Goal: Task Accomplishment & Management: Manage account settings

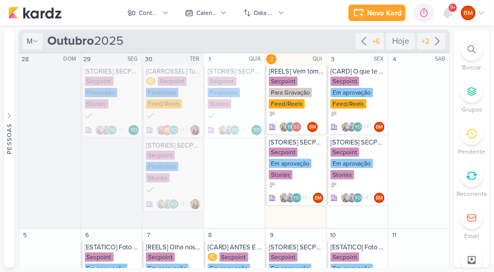
click at [281, 83] on div "Secpoint" at bounding box center [283, 81] width 29 height 9
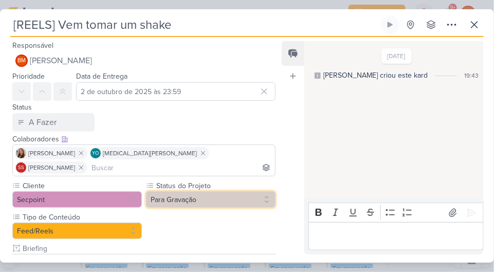
click at [214, 191] on button "Para Gravação" at bounding box center [211, 199] width 130 height 16
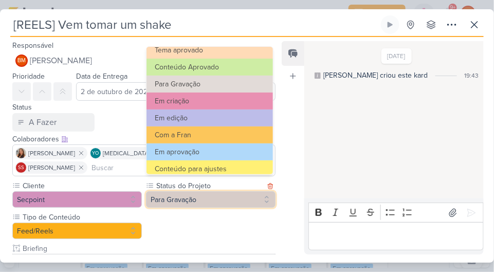
scroll to position [45, 0]
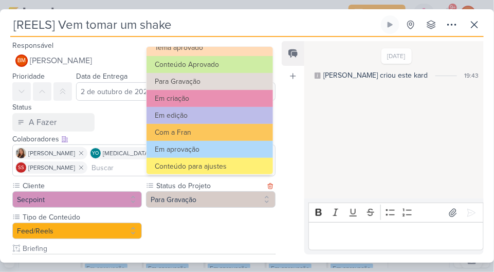
click at [217, 113] on button "Em edição" at bounding box center [210, 115] width 126 height 17
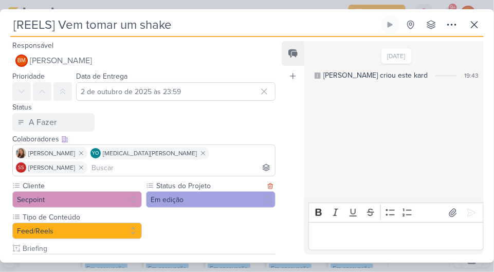
scroll to position [101, 0]
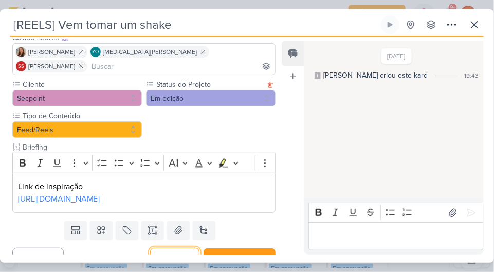
click at [181, 248] on button "Salvar" at bounding box center [174, 258] width 49 height 20
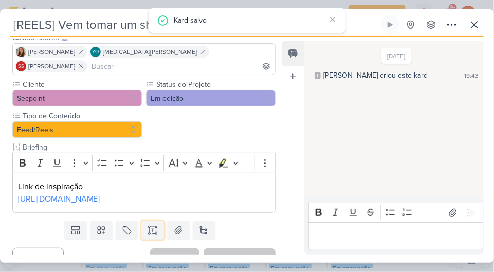
click at [156, 228] on icon at bounding box center [156, 230] width 0 height 5
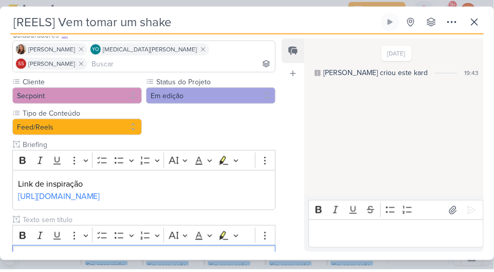
scroll to position [0, 0]
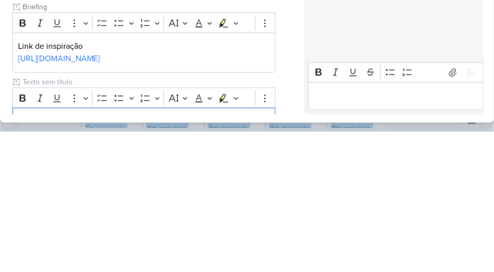
click at [103, 217] on input "text" at bounding box center [148, 222] width 255 height 11
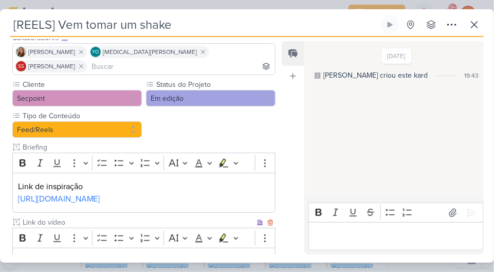
scroll to position [164, 0]
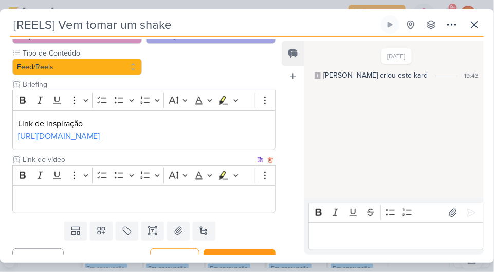
type input "Link do vídeo"
click at [179, 248] on button "Salvar" at bounding box center [174, 258] width 49 height 20
click at [466, 20] on button at bounding box center [474, 24] width 19 height 19
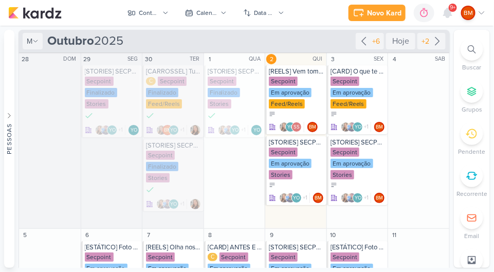
click at [164, 15] on icon at bounding box center [165, 13] width 6 height 6
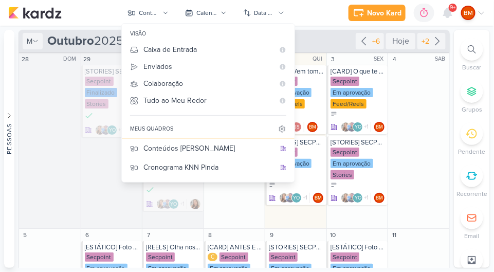
scroll to position [112, 0]
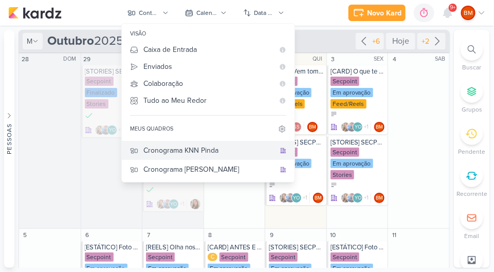
click at [217, 147] on div "Cronograma KNN Pinda" at bounding box center [209, 150] width 132 height 11
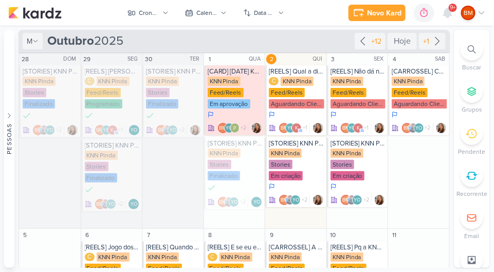
click at [294, 86] on div "C KNN Pinda Feed/Reels Aguardando Cliente" at bounding box center [297, 93] width 56 height 33
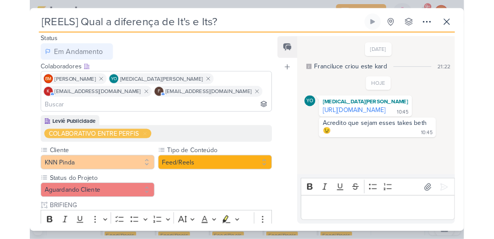
scroll to position [68, 0]
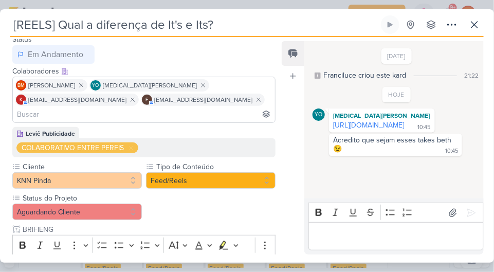
click at [405, 130] on link "https://drive.google.com/drive/folders/1zpczuSWyKjxOvZtzQEAsub_TVDigRAww" at bounding box center [369, 125] width 71 height 9
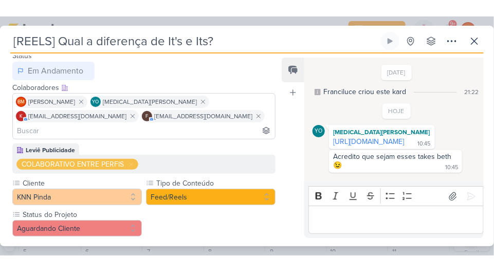
scroll to position [103, 0]
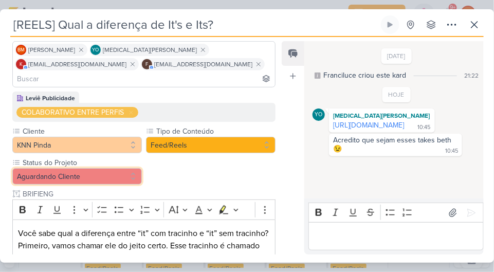
click at [123, 168] on button "Aguardando Cliente" at bounding box center [77, 176] width 130 height 16
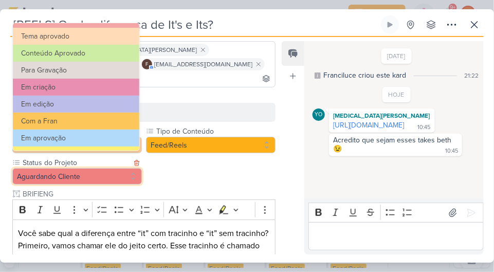
scroll to position [32, 0]
click at [107, 103] on button "Em edição" at bounding box center [76, 104] width 126 height 17
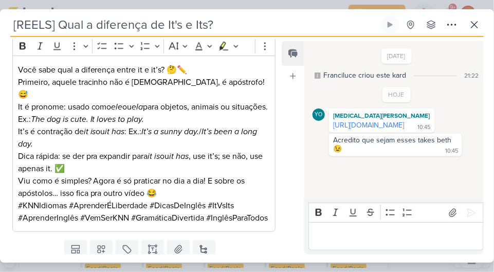
scroll to position [657, 0]
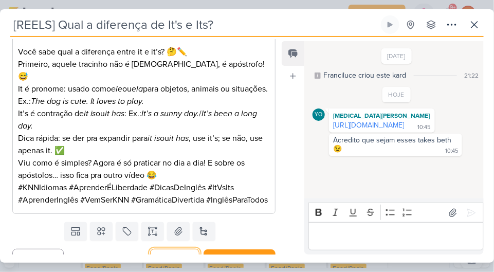
click at [178, 249] on button "Salvar" at bounding box center [174, 259] width 49 height 20
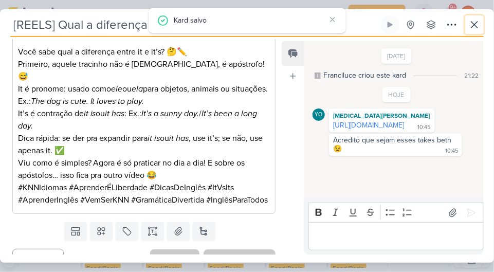
click at [469, 19] on icon at bounding box center [474, 25] width 12 height 12
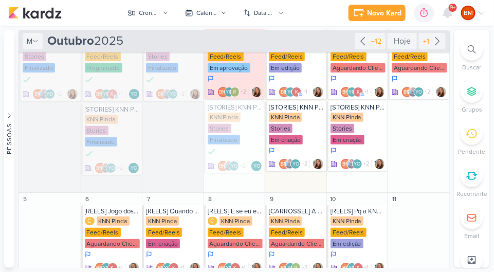
scroll to position [0, 0]
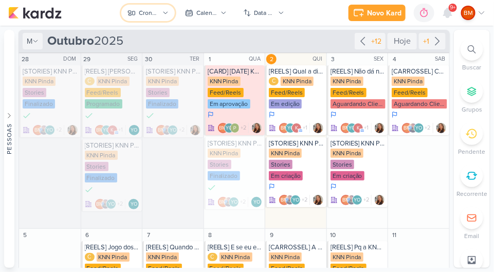
click at [158, 16] on div "Cronograma KNN Pinda" at bounding box center [149, 12] width 21 height 9
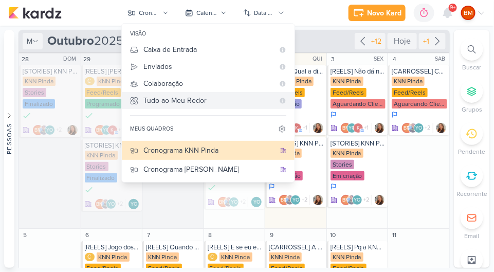
click at [216, 95] on div "Tudo ao Meu Redor" at bounding box center [208, 100] width 131 height 11
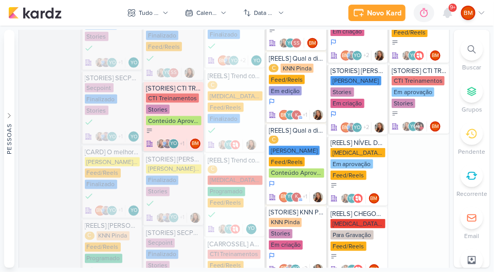
scroll to position [357, 0]
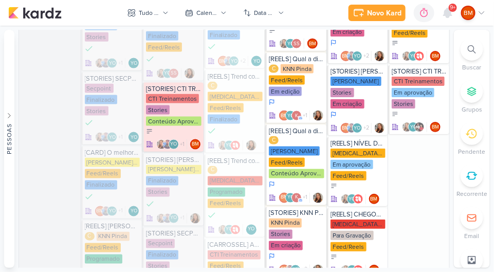
click at [299, 158] on div "Feed/Reels" at bounding box center [287, 162] width 36 height 9
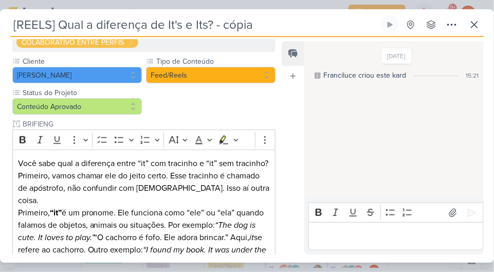
scroll to position [166, 0]
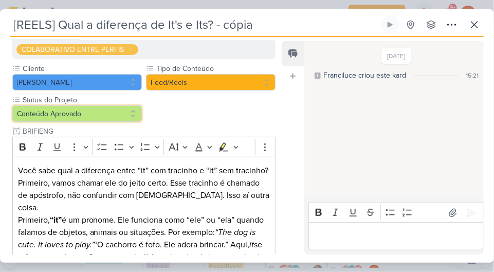
click at [124, 105] on button "Conteúdo Aprovado" at bounding box center [77, 113] width 130 height 16
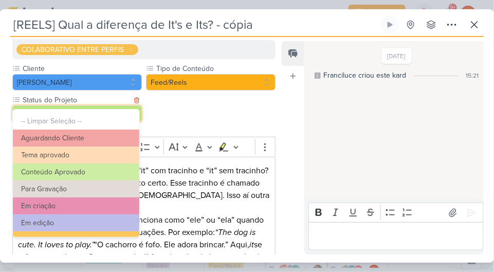
scroll to position [64, 0]
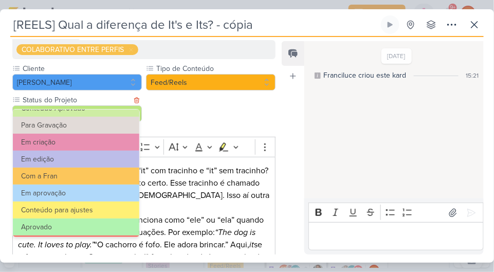
click at [117, 156] on button "Em edição" at bounding box center [76, 159] width 126 height 17
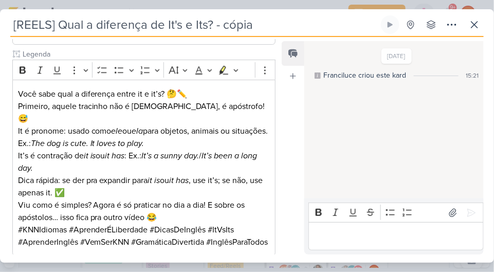
scroll to position [657, 0]
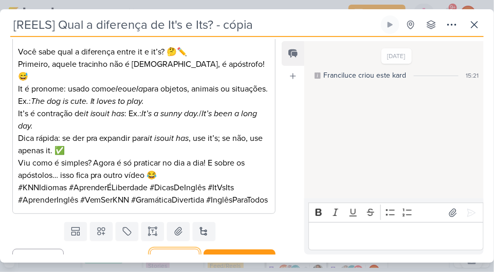
click at [178, 249] on button "Salvar" at bounding box center [174, 259] width 49 height 20
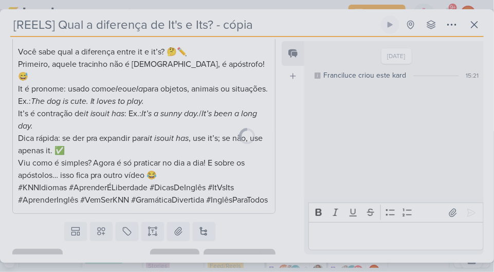
scroll to position [656, 0]
click at [482, 19] on button at bounding box center [474, 24] width 19 height 19
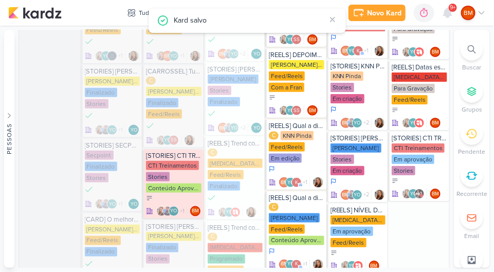
scroll to position [293, 0]
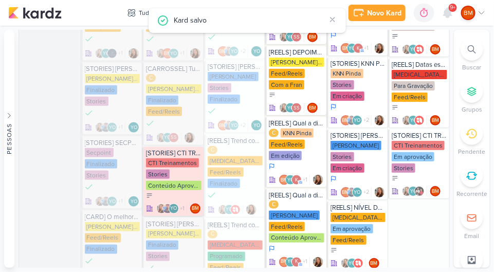
click at [284, 222] on div "Feed/Reels" at bounding box center [287, 226] width 36 height 9
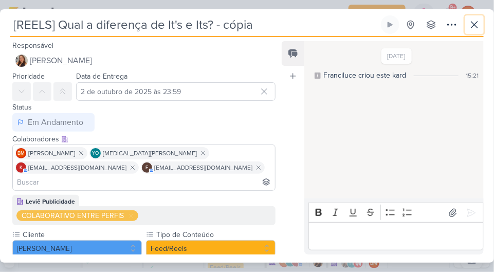
click at [473, 22] on icon at bounding box center [474, 25] width 12 height 12
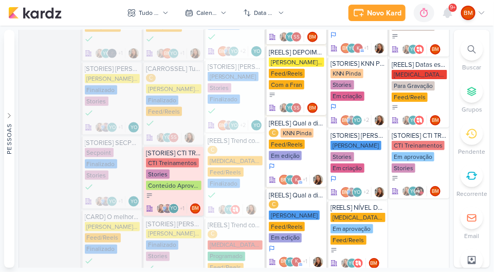
click at [295, 222] on div "Feed/Reels" at bounding box center [287, 226] width 36 height 9
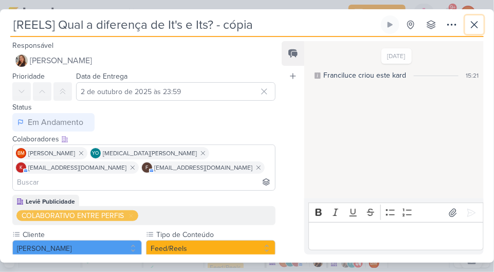
click at [467, 24] on button at bounding box center [474, 24] width 19 height 19
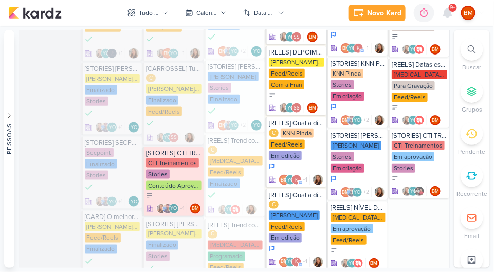
click at [300, 136] on div "KNN Pinda" at bounding box center [297, 133] width 33 height 9
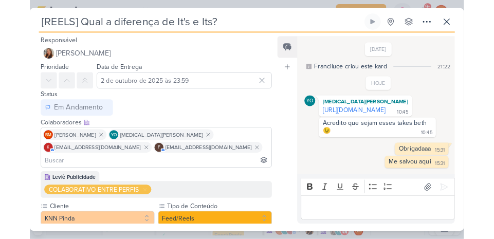
scroll to position [11, 0]
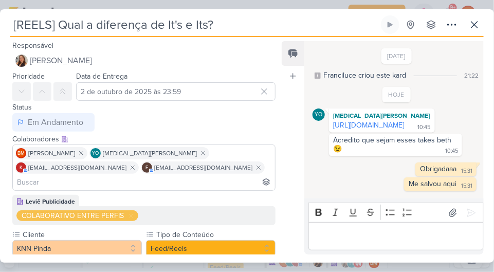
click at [405, 121] on link "https://drive.google.com/drive/folders/1zpczuSWyKjxOvZtzQEAsub_TVDigRAww" at bounding box center [369, 125] width 71 height 9
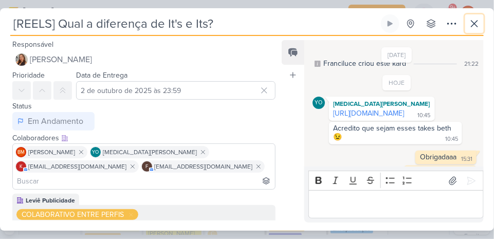
click at [471, 20] on icon at bounding box center [474, 23] width 12 height 12
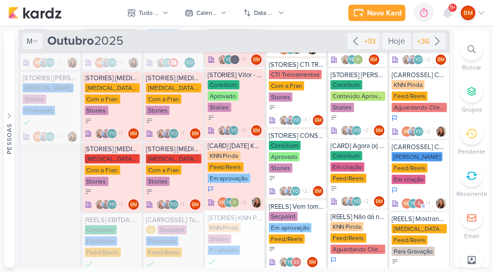
scroll to position [64, 0]
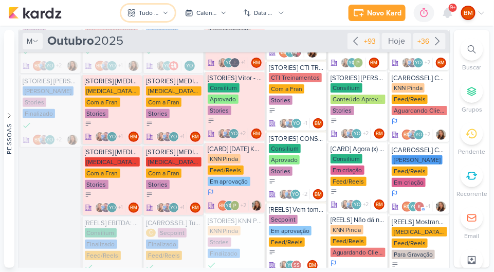
click at [156, 11] on div "Tudo ao Meu Redor" at bounding box center [149, 12] width 21 height 9
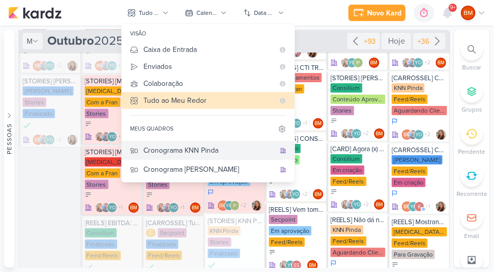
click at [220, 146] on div "Cronograma KNN Pinda" at bounding box center [209, 150] width 132 height 11
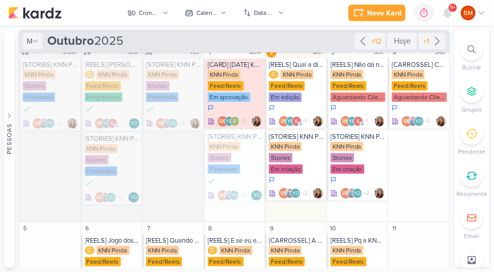
scroll to position [7, 0]
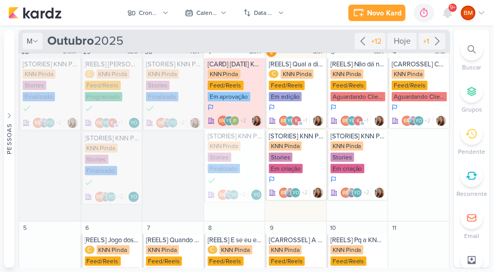
click at [365, 84] on div "KNN Pinda Feed/Reels Aguardando Cliente" at bounding box center [359, 85] width 56 height 33
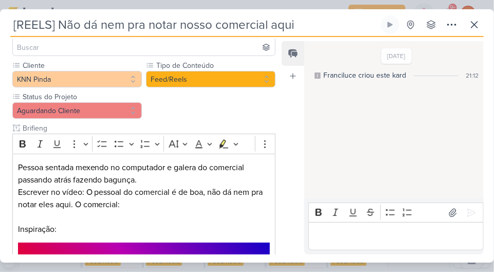
scroll to position [117, 0]
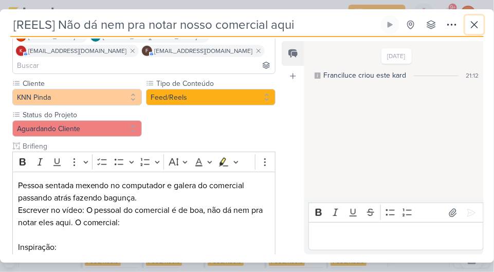
click at [469, 19] on icon at bounding box center [474, 25] width 12 height 12
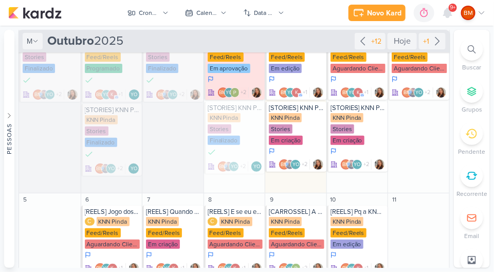
scroll to position [0, 0]
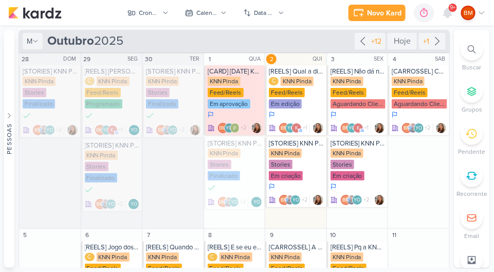
click at [300, 92] on div "Feed/Reels" at bounding box center [287, 92] width 36 height 9
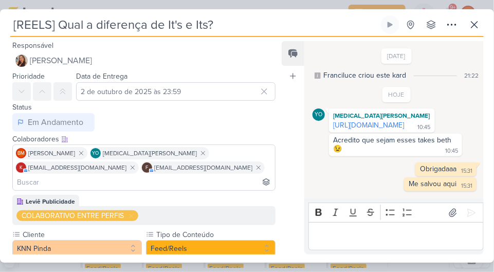
scroll to position [11, 0]
click at [470, 19] on icon at bounding box center [474, 25] width 12 height 12
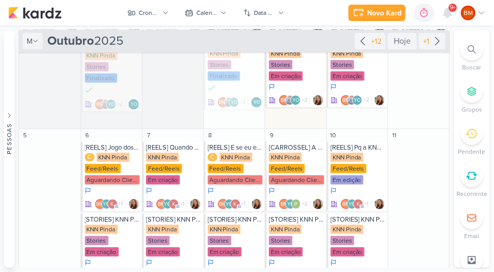
scroll to position [0, 0]
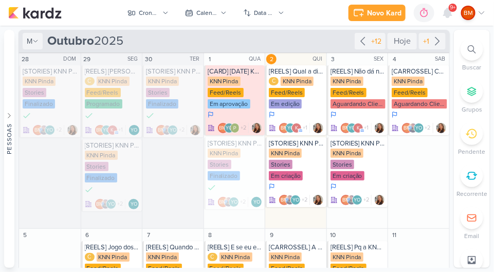
click at [364, 85] on div "KNN Pinda Feed/Reels Aguardando Cliente" at bounding box center [359, 93] width 56 height 33
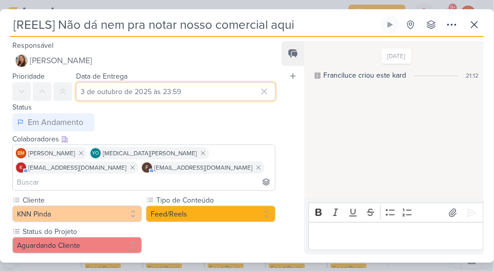
click at [212, 87] on input "3 de outubro de 2025 às 23:59" at bounding box center [175, 91] width 199 height 19
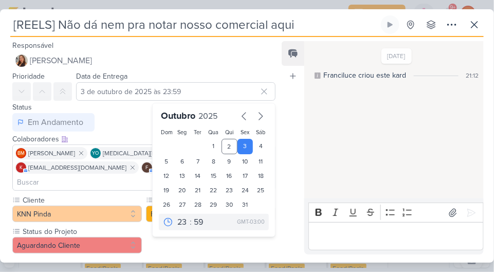
click at [223, 147] on div "2" at bounding box center [230, 146] width 16 height 15
type input "2 de outubro de 2025 às 23:59"
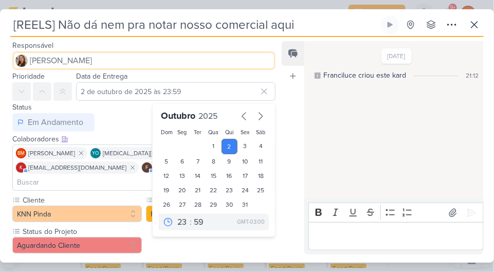
click at [231, 62] on button "[PERSON_NAME]" at bounding box center [143, 60] width 263 height 19
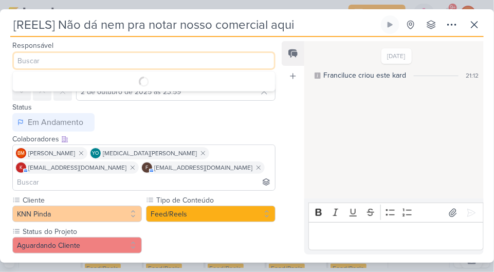
click at [222, 42] on div "Responsável Franciluce Carvalho Nenhum contato encontrado create new contact No…" at bounding box center [140, 54] width 280 height 31
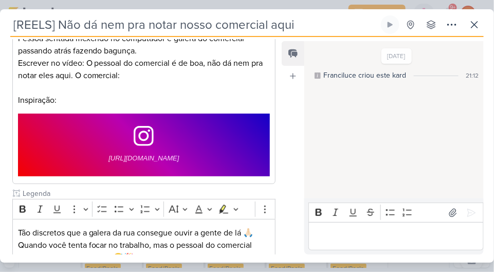
scroll to position [371, 0]
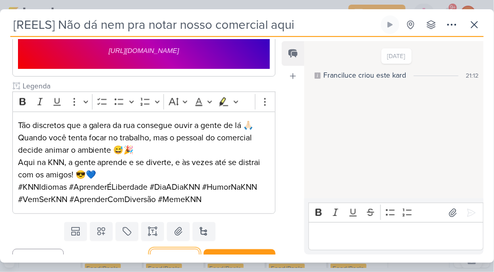
click at [180, 249] on button "Salvar" at bounding box center [174, 259] width 49 height 20
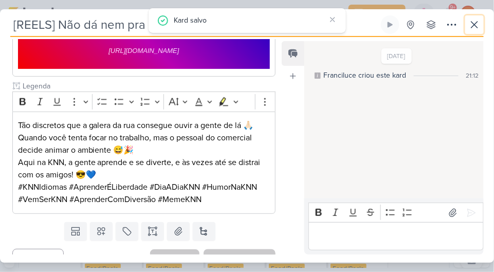
click at [471, 19] on icon at bounding box center [474, 25] width 12 height 12
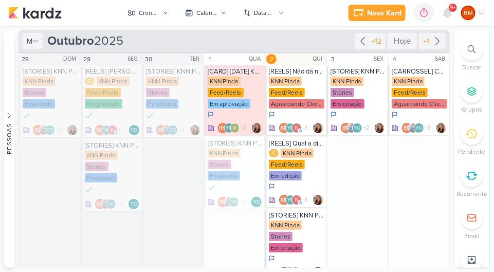
click at [294, 161] on div "Feed/Reels" at bounding box center [287, 164] width 36 height 9
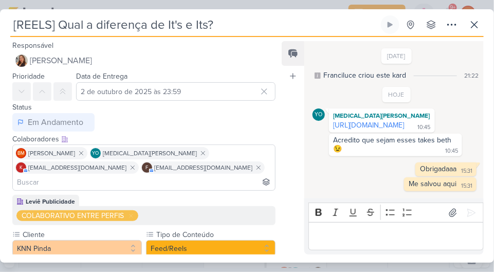
scroll to position [11, 0]
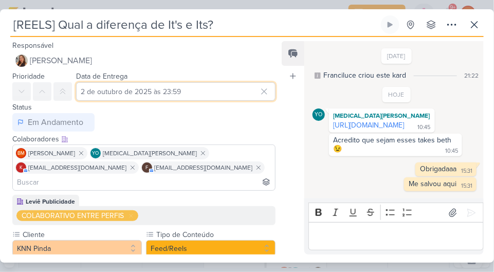
click at [214, 94] on input "2 de outubro de 2025 às 23:59" at bounding box center [175, 91] width 199 height 19
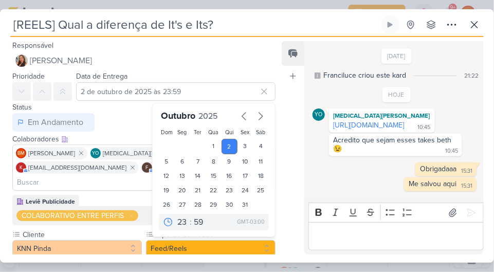
click at [258, 139] on div "4" at bounding box center [261, 146] width 16 height 15
type input "4 de outubro de 2025 às 23:59"
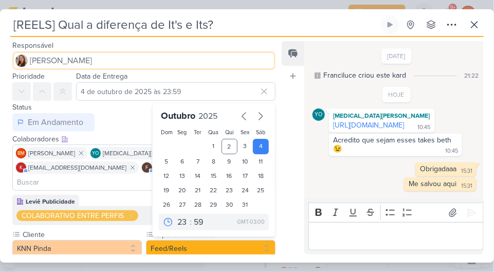
click at [238, 61] on button "[PERSON_NAME]" at bounding box center [143, 60] width 263 height 19
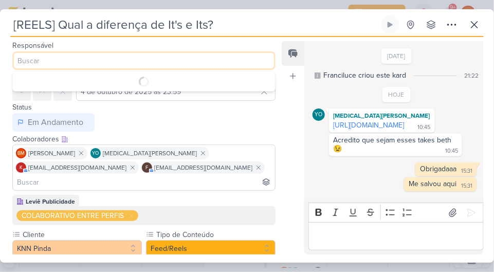
click at [235, 41] on div "Responsável Franciluce Carvalho Nenhum contato encontrado create new contact No…" at bounding box center [140, 54] width 280 height 31
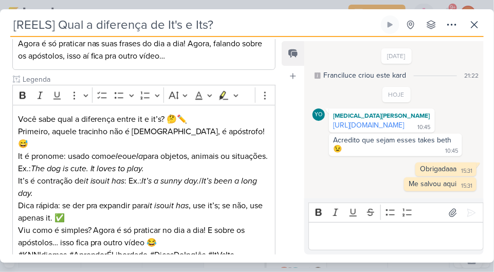
scroll to position [657, 0]
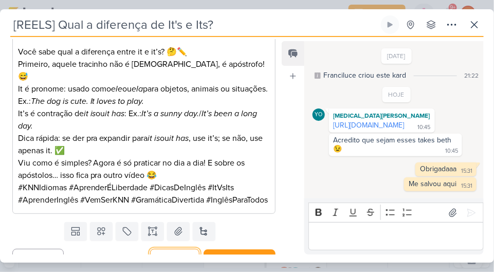
click at [175, 249] on button "Salvar" at bounding box center [174, 259] width 49 height 20
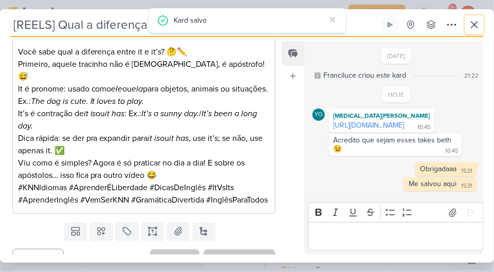
click at [470, 20] on icon at bounding box center [474, 25] width 12 height 12
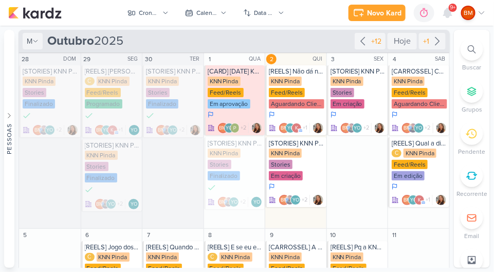
click at [410, 82] on div "KNN Pinda" at bounding box center [408, 81] width 33 height 9
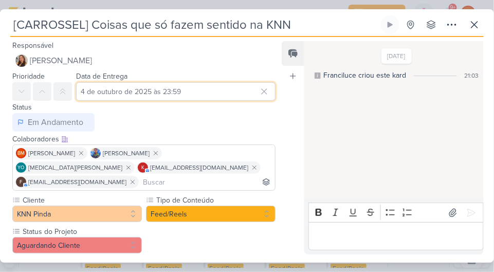
click at [222, 92] on input "4 de outubro de 2025 às 23:59" at bounding box center [175, 91] width 199 height 19
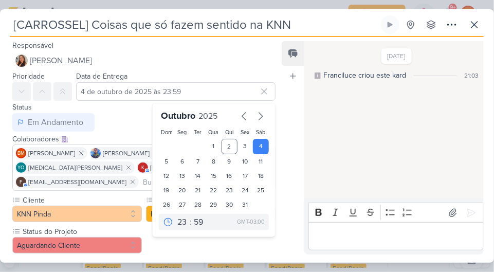
click at [241, 146] on div "3" at bounding box center [246, 146] width 16 height 15
type input "3 de outubro de 2025 às 23:59"
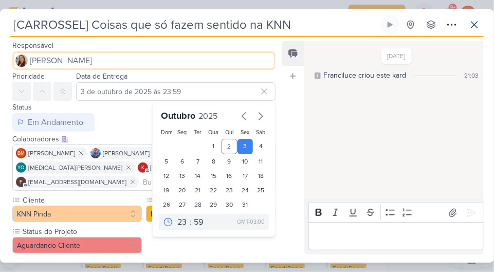
click at [232, 51] on button "[PERSON_NAME]" at bounding box center [143, 60] width 263 height 19
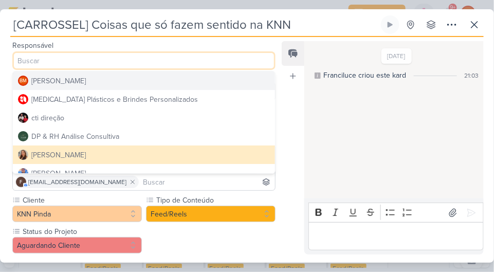
click at [235, 51] on input at bounding box center [143, 60] width 263 height 19
click at [234, 42] on div "Responsável Franciluce Carvalho BM Beth Monteiro Allegra Plásticos e Brindes Pe…" at bounding box center [140, 54] width 280 height 31
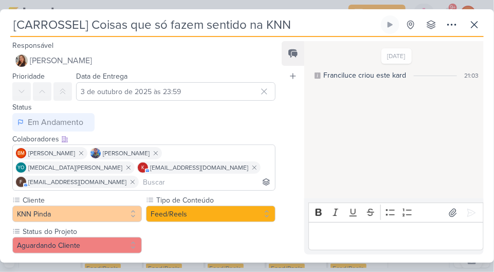
scroll to position [289, 0]
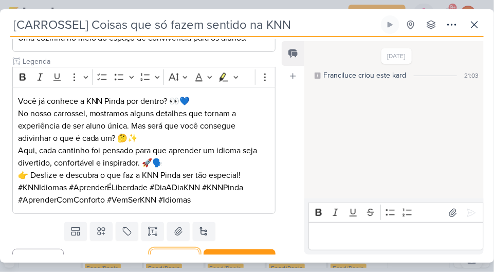
click at [180, 249] on button "Salvar" at bounding box center [174, 259] width 49 height 20
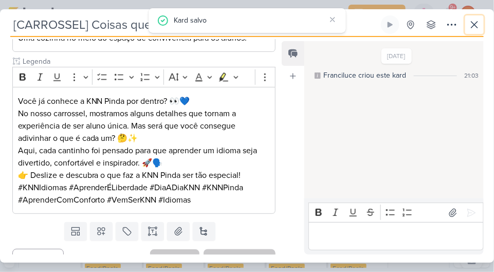
click at [473, 20] on icon at bounding box center [474, 25] width 12 height 12
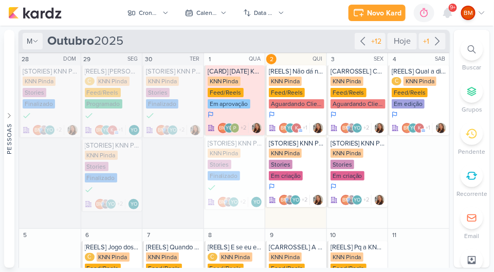
click at [294, 81] on div "KNN Pinda" at bounding box center [285, 81] width 33 height 9
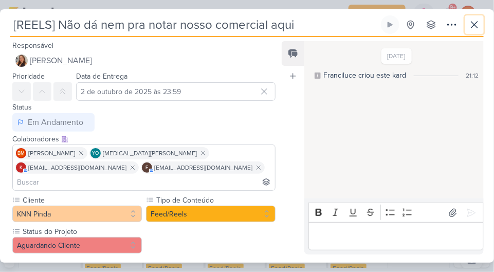
click at [471, 23] on icon at bounding box center [474, 25] width 12 height 12
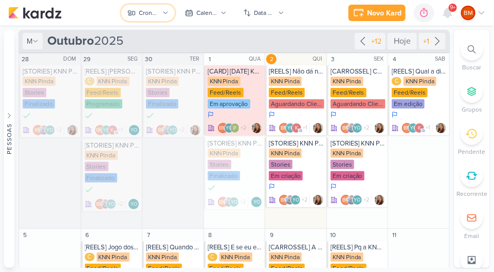
click at [160, 13] on button "Cronograma KNN Pinda" at bounding box center [147, 13] width 53 height 16
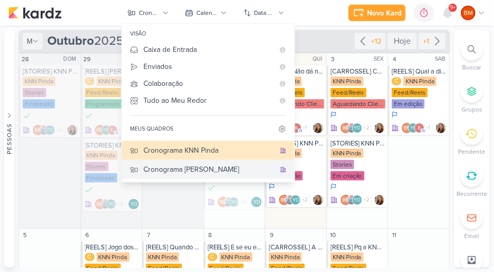
click at [220, 170] on div "Cronograma [PERSON_NAME]" at bounding box center [209, 169] width 132 height 11
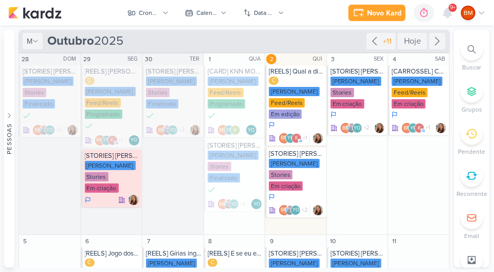
click at [410, 80] on div "KNN Moreira" at bounding box center [417, 81] width 51 height 9
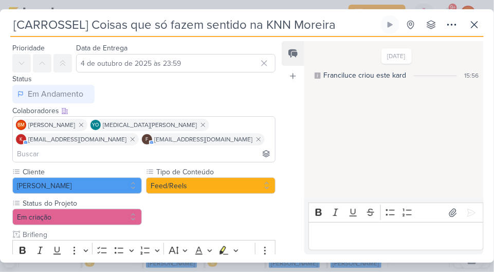
scroll to position [0, 0]
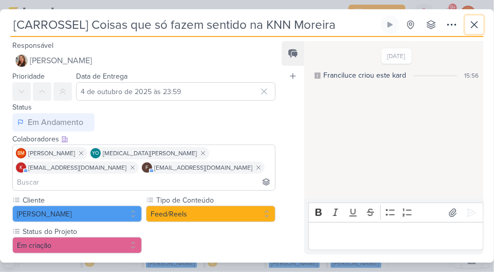
click at [472, 19] on icon at bounding box center [474, 25] width 12 height 12
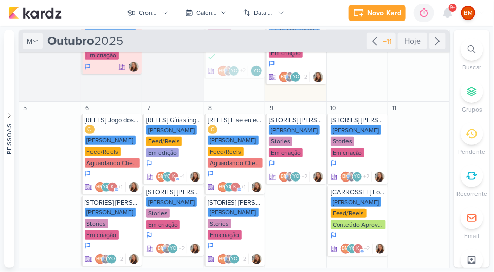
scroll to position [133, 0]
click at [180, 129] on div "KNN Moreira Feed/Reels Em edição" at bounding box center [174, 141] width 56 height 33
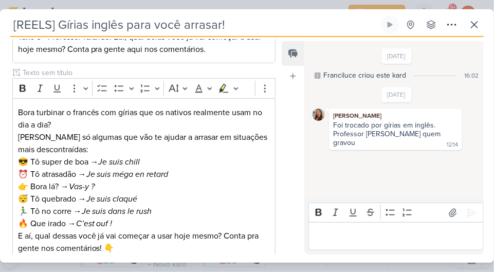
scroll to position [369, 0]
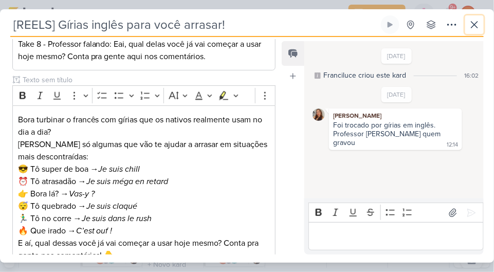
click at [471, 19] on icon at bounding box center [474, 25] width 12 height 12
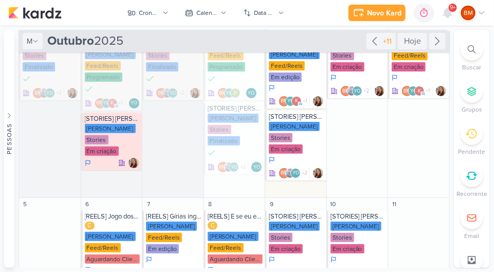
scroll to position [0, 0]
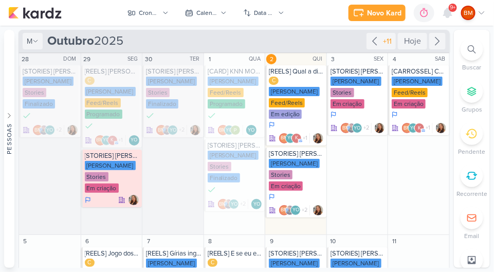
click at [301, 90] on div "C KNN Moreira Feed/Reels Em edição" at bounding box center [297, 98] width 56 height 43
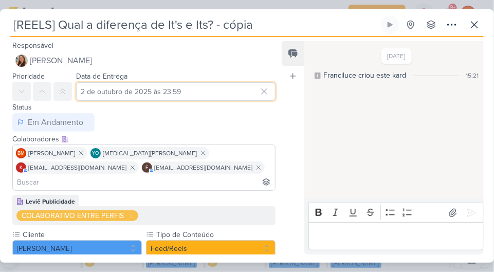
click at [223, 95] on input "2 de outubro de 2025 às 23:59" at bounding box center [175, 91] width 199 height 19
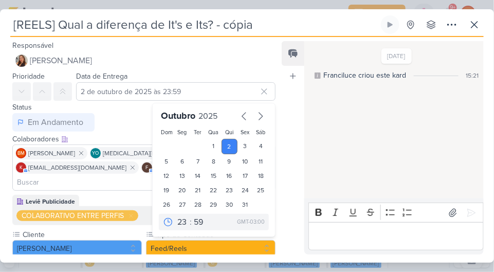
click at [239, 174] on div "17" at bounding box center [246, 176] width 16 height 14
type input "17 de outubro de 2025 às 23:59"
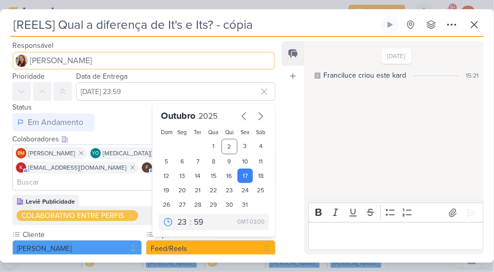
click at [255, 64] on button "[PERSON_NAME]" at bounding box center [143, 60] width 263 height 19
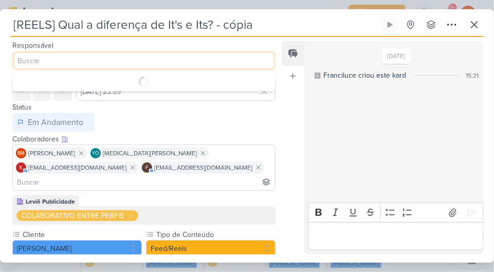
click at [255, 45] on div "Responsável Franciluce Carvalho Nenhum contato encontrado create new contact No…" at bounding box center [140, 54] width 280 height 31
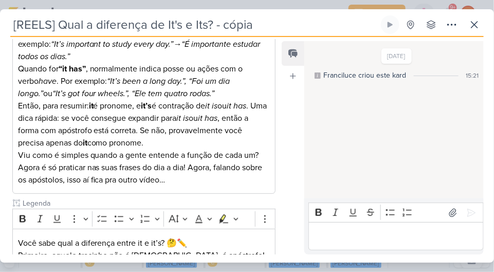
scroll to position [657, 0]
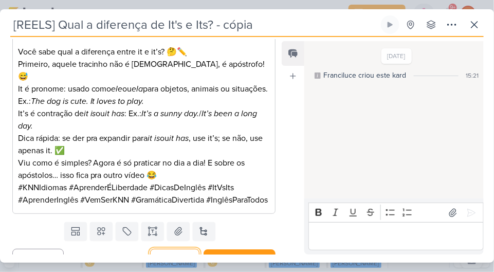
click at [175, 249] on button "Salvar" at bounding box center [174, 259] width 49 height 20
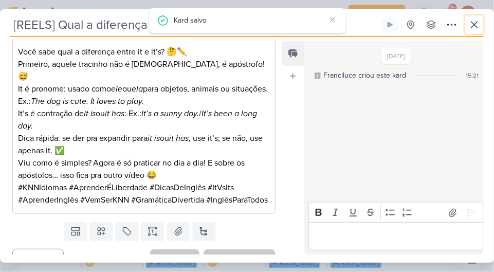
click at [469, 20] on icon at bounding box center [474, 25] width 12 height 12
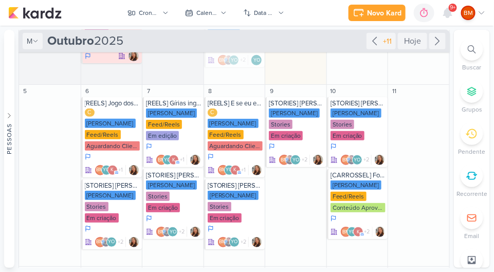
scroll to position [144, 0]
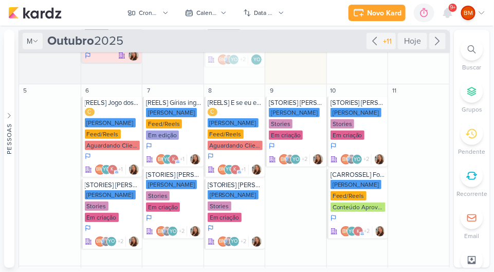
click at [242, 117] on div "C KNN Moreira Feed/Reels Aguardando Cliente" at bounding box center [236, 129] width 56 height 43
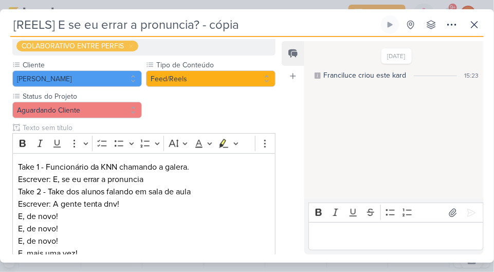
scroll to position [0, 0]
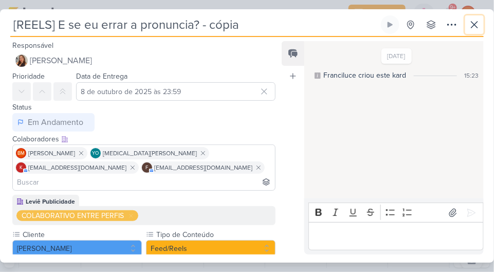
click at [468, 19] on icon at bounding box center [474, 25] width 12 height 12
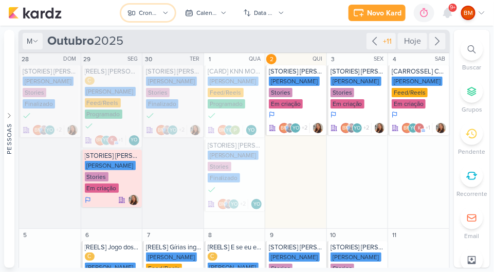
click at [150, 15] on div "Cronograma [PERSON_NAME]" at bounding box center [149, 12] width 21 height 9
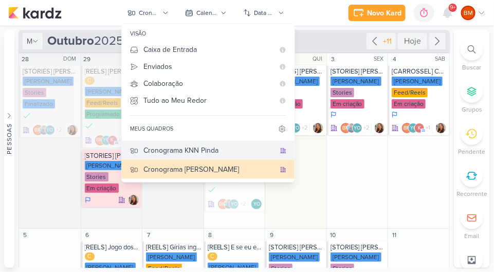
click at [221, 151] on div "Cronograma KNN Pinda" at bounding box center [209, 150] width 132 height 11
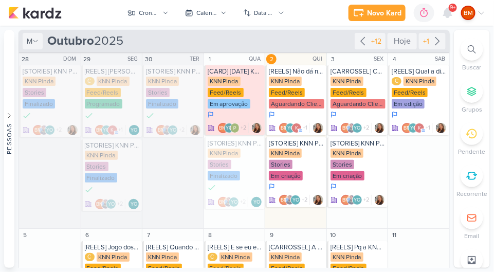
click at [409, 86] on div "C KNN Pinda Feed/Reels Em edição" at bounding box center [420, 93] width 56 height 33
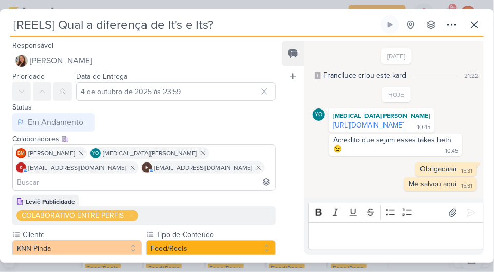
scroll to position [11, 0]
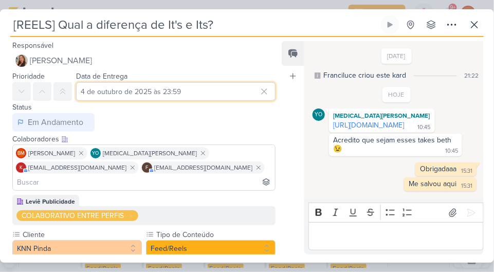
click at [224, 87] on input "4 de outubro de 2025 às 23:59" at bounding box center [175, 91] width 199 height 19
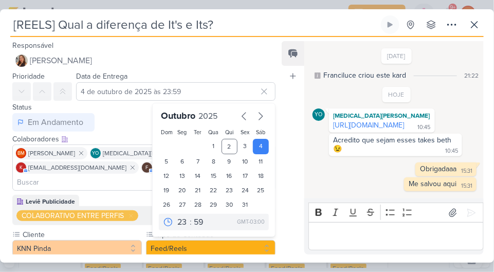
click at [242, 172] on div "17" at bounding box center [246, 176] width 16 height 14
type input "17 de outubro de 2025 às 23:59"
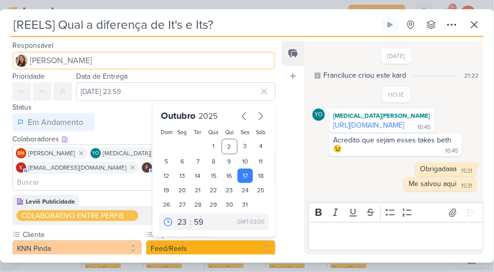
click at [244, 52] on button "[PERSON_NAME]" at bounding box center [143, 60] width 263 height 19
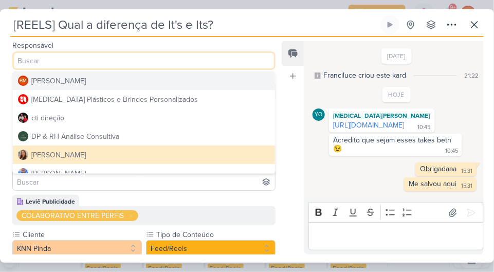
click at [251, 42] on div "Responsável Franciluce Carvalho BM Beth Monteiro Allegra Plásticos e Brindes Pe…" at bounding box center [140, 54] width 280 height 31
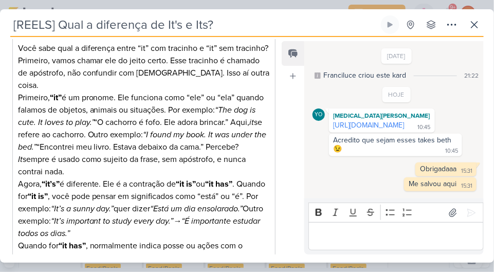
scroll to position [657, 0]
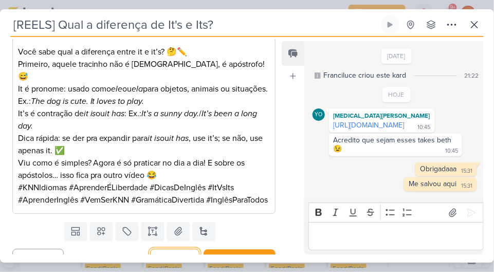
click at [182, 249] on button "Salvar" at bounding box center [174, 259] width 49 height 20
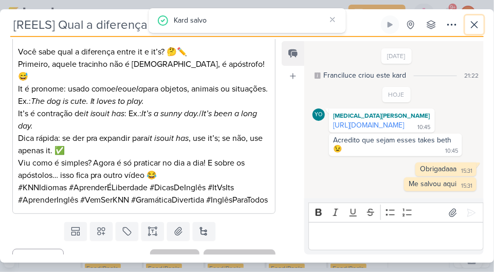
click at [469, 20] on icon at bounding box center [474, 25] width 12 height 12
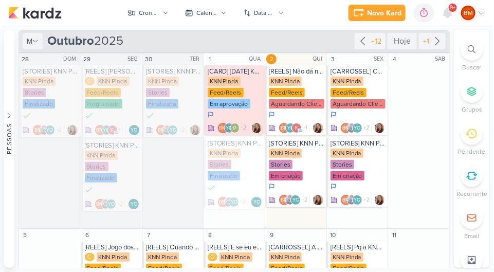
click at [290, 81] on div "KNN Pinda" at bounding box center [285, 81] width 33 height 9
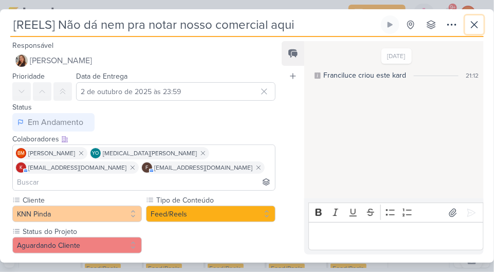
click at [470, 20] on icon at bounding box center [474, 25] width 12 height 12
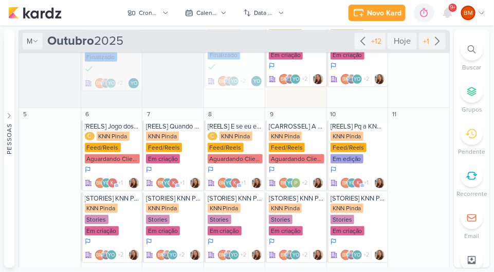
scroll to position [123, 0]
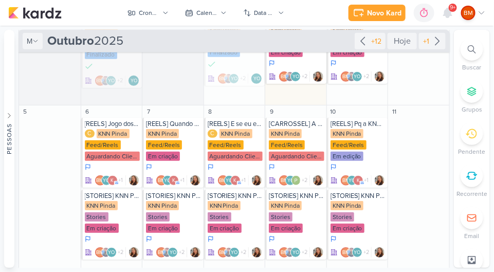
click at [352, 152] on div "Em edição" at bounding box center [347, 156] width 33 height 9
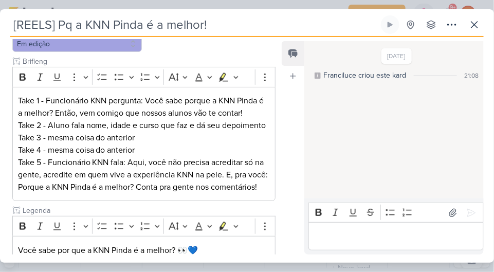
scroll to position [203, 0]
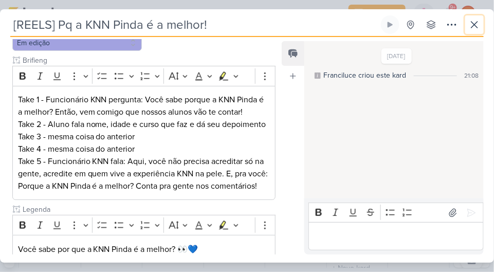
click at [476, 17] on button at bounding box center [474, 24] width 19 height 19
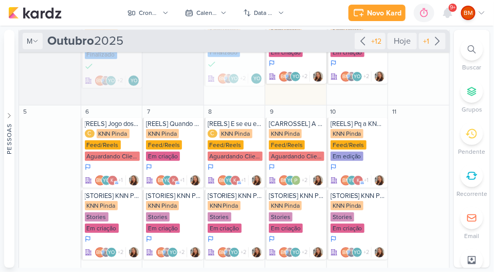
click at [238, 144] on div "Feed/Reels" at bounding box center [226, 144] width 36 height 9
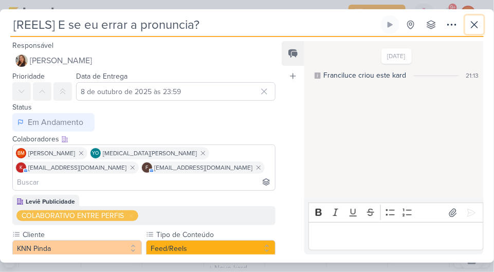
click at [472, 21] on icon at bounding box center [474, 25] width 12 height 12
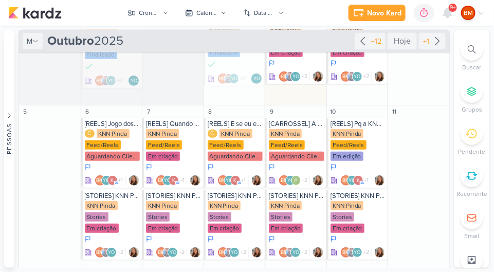
scroll to position [177, 0]
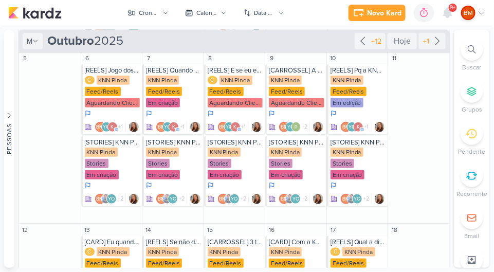
click at [177, 100] on div "Em criação" at bounding box center [163, 102] width 34 height 9
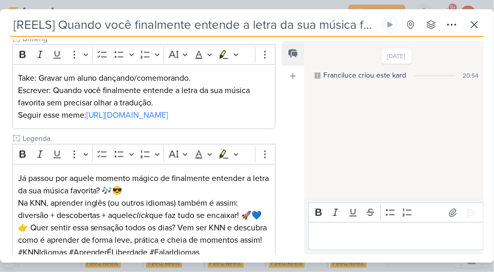
scroll to position [197, 0]
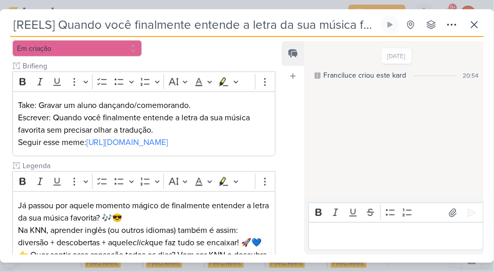
click at [169, 137] on link "https://vm.tiktok.com/ZMABXYsg9/" at bounding box center [127, 142] width 82 height 10
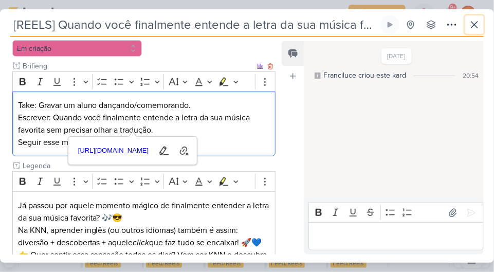
click at [472, 21] on icon at bounding box center [474, 25] width 12 height 12
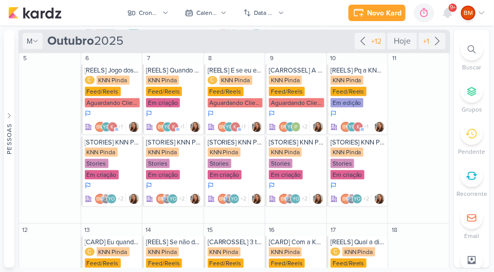
click at [168, 202] on div "YO" at bounding box center [173, 199] width 10 height 10
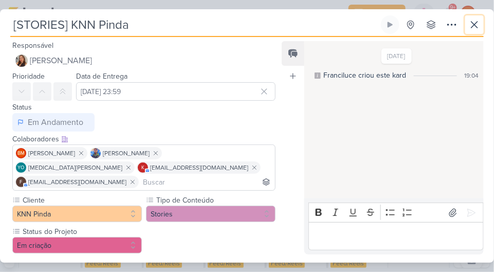
click at [470, 25] on icon at bounding box center [474, 25] width 12 height 12
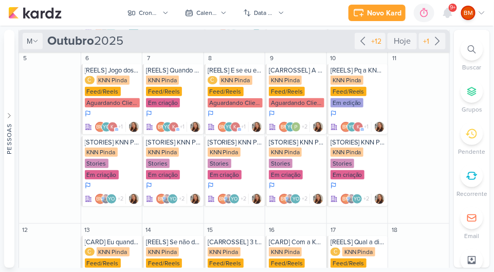
scroll to position [0, 0]
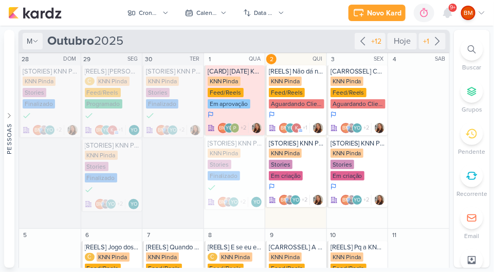
click at [276, 90] on div "Feed/Reels" at bounding box center [287, 92] width 36 height 9
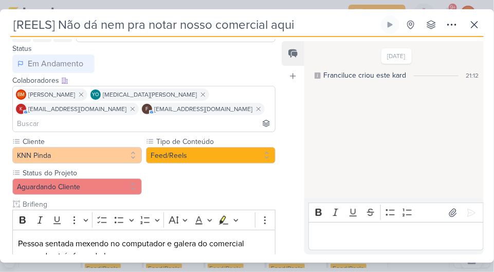
scroll to position [107, 0]
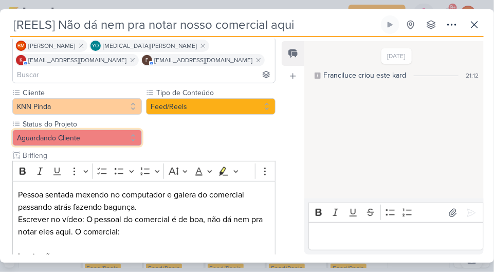
click at [104, 130] on button "Aguardando Cliente" at bounding box center [77, 138] width 130 height 16
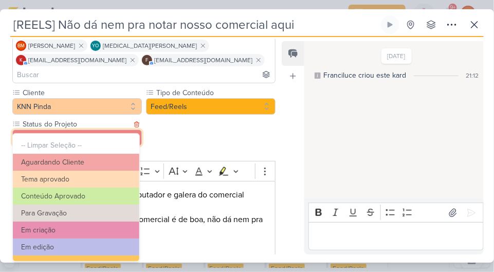
scroll to position [54, 0]
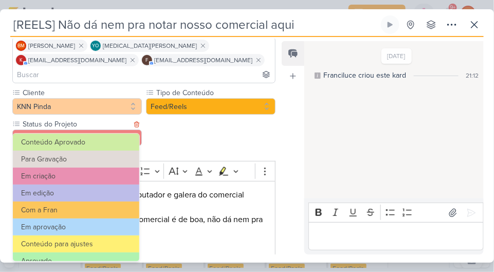
click at [101, 193] on button "Em edição" at bounding box center [76, 193] width 126 height 17
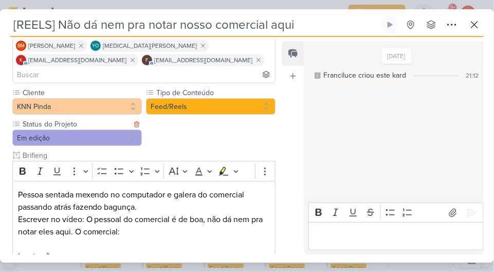
scroll to position [371, 0]
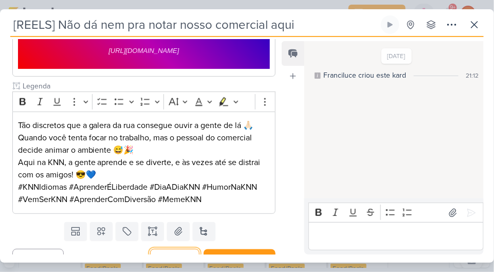
click at [174, 249] on button "Salvar" at bounding box center [174, 259] width 49 height 20
click at [12, 155] on div "Tão discretos que a galera da rua consegue ouvir a gente de lá 🙏🏻 Quando você t…" at bounding box center [143, 163] width 263 height 102
click at [13, 156] on div "Tão discretos que a galera da rua consegue ouvir a gente de lá 🙏🏻 Quando você t…" at bounding box center [143, 163] width 263 height 102
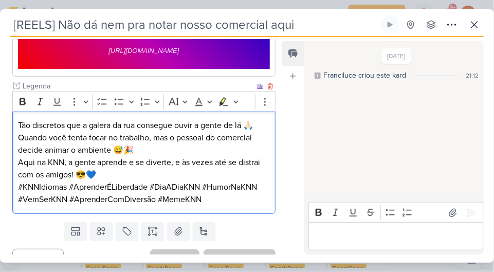
click at [183, 26] on input "[REELS] Não dá nem pra notar nosso comercial aqui" at bounding box center [194, 24] width 369 height 19
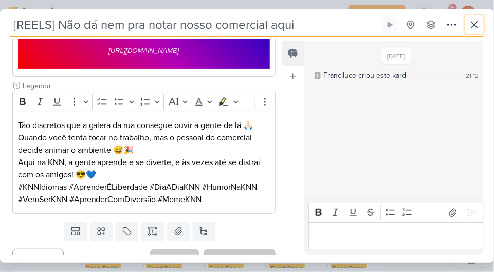
click at [471, 17] on button at bounding box center [474, 24] width 19 height 19
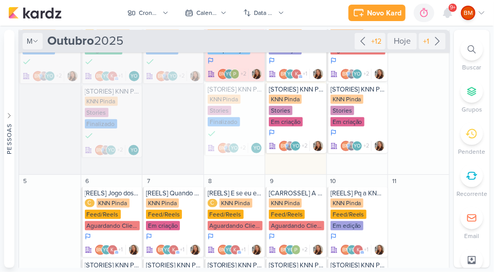
scroll to position [0, 0]
